Goal: Communication & Community: Answer question/provide support

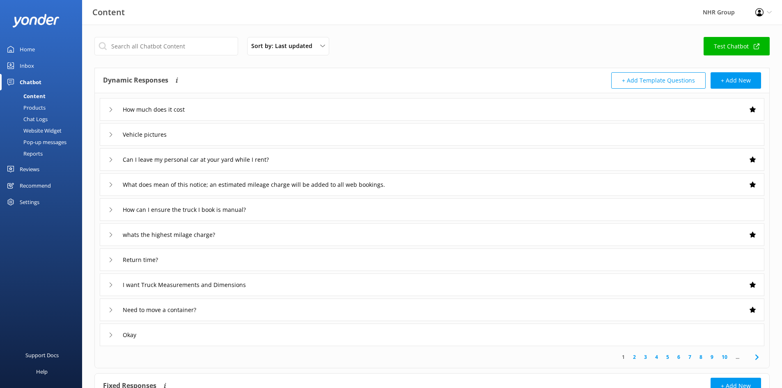
click at [26, 67] on div "Inbox" at bounding box center [27, 65] width 14 height 16
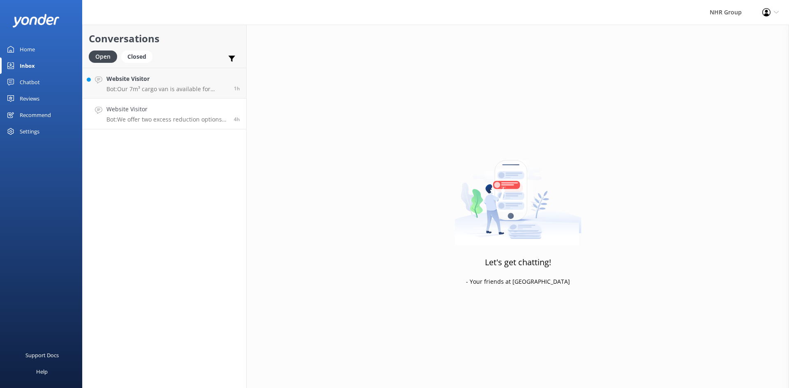
click at [173, 115] on div "Website Visitor Bot: We offer two excess reduction options: reduce your excess …" at bounding box center [166, 114] width 121 height 18
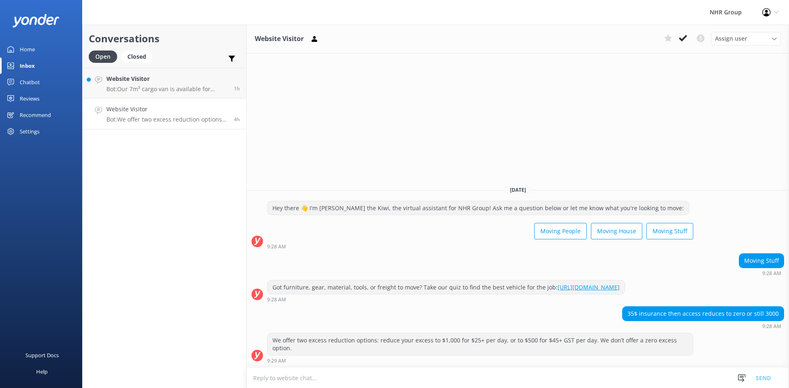
click at [34, 52] on div "Home" at bounding box center [27, 49] width 15 height 16
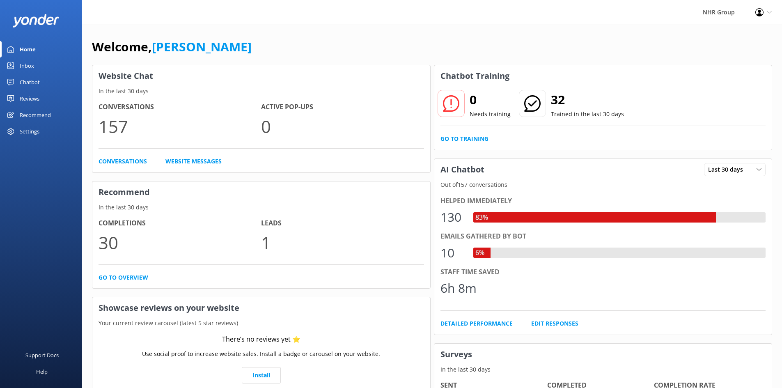
click at [32, 64] on div "Inbox" at bounding box center [27, 65] width 14 height 16
